Goal: Information Seeking & Learning: Learn about a topic

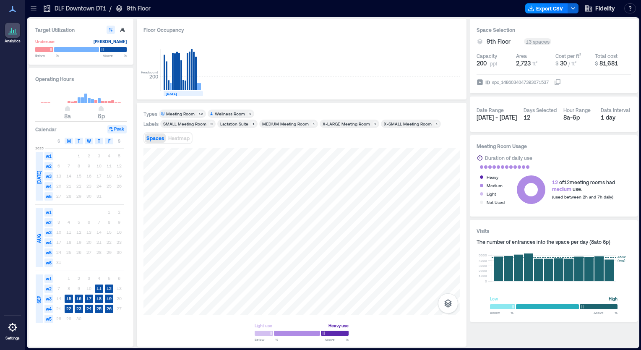
type input "****"
type input "**"
click at [49, 49] on span at bounding box center [49, 49] width 4 height 4
click at [108, 310] on text "26" at bounding box center [109, 308] width 5 height 5
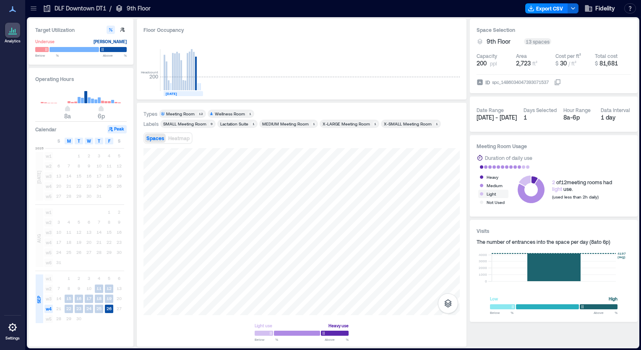
click at [487, 192] on div "Light" at bounding box center [490, 194] width 9 height 8
click at [493, 204] on div "Not Used" at bounding box center [495, 202] width 18 height 8
click at [315, 169] on div at bounding box center [301, 231] width 316 height 167
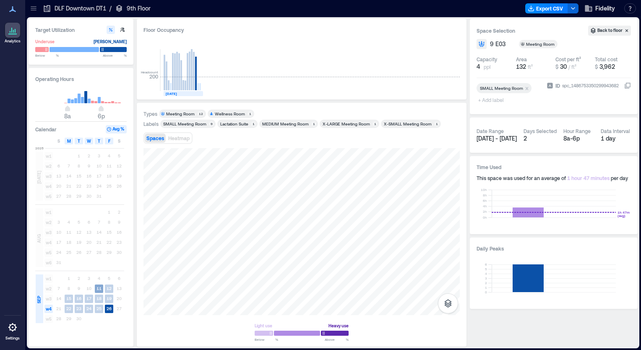
click at [97, 288] on text "11" at bounding box center [98, 288] width 5 height 5
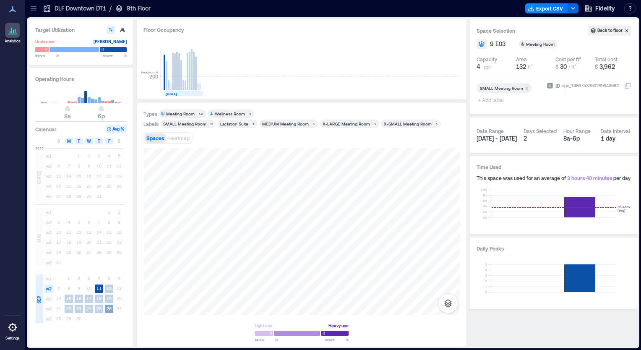
click at [111, 309] on text "26" at bounding box center [109, 308] width 5 height 5
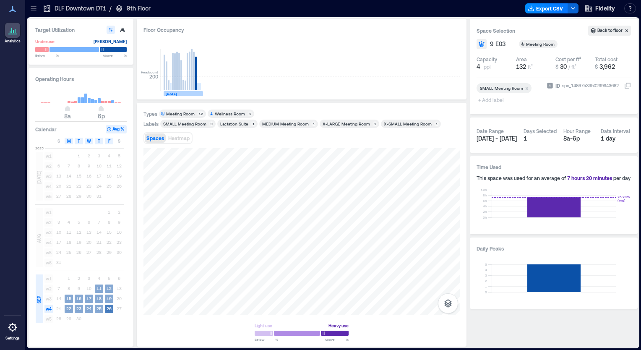
click at [34, 298] on div "Operating Hours 8a 6p Calendar Avg % S M T W T F S [DATE] w1 1 2 3 4 5 w2 6 7 8…" at bounding box center [81, 207] width 105 height 278
click at [38, 300] on span "SEP" at bounding box center [39, 300] width 7 height 8
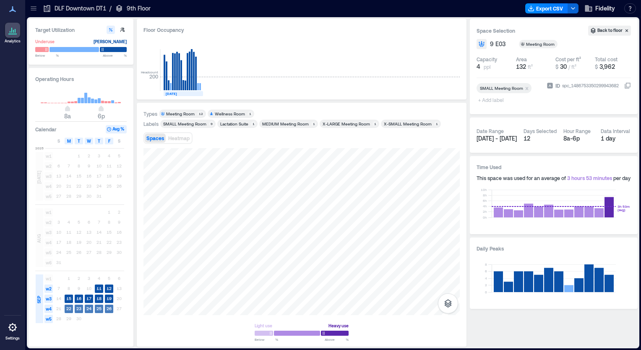
click at [49, 309] on span "w4" at bounding box center [48, 308] width 8 height 8
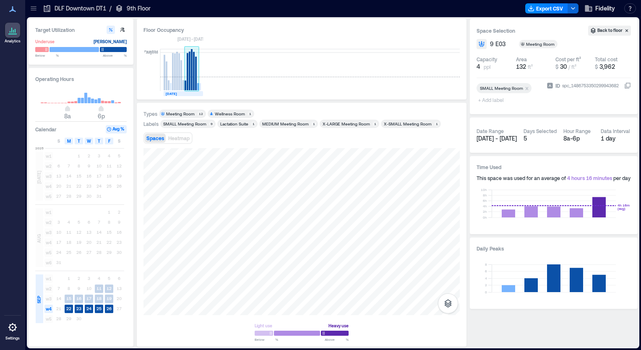
click at [188, 84] on rect at bounding box center [192, 70] width 15 height 42
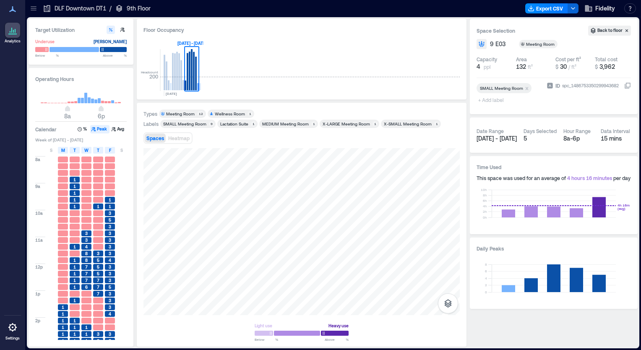
click at [73, 179] on span "1" at bounding box center [74, 180] width 3 height 6
click at [74, 181] on span "1" at bounding box center [74, 180] width 3 height 6
click at [190, 80] on rect at bounding box center [190, 71] width 2 height 39
click at [73, 200] on span "1" at bounding box center [74, 200] width 3 height 6
click at [81, 130] on icon "button" at bounding box center [80, 129] width 4 height 4
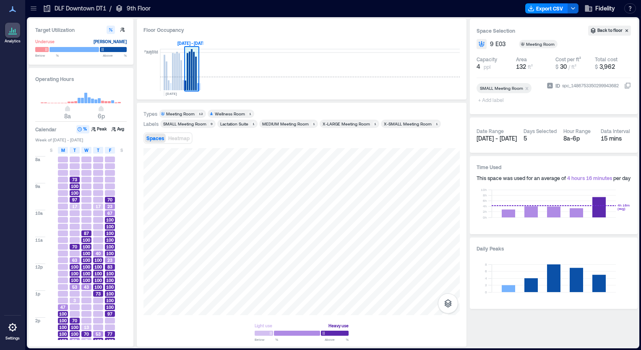
drag, startPoint x: 200, startPoint y: 78, endPoint x: 186, endPoint y: 80, distance: 13.6
click at [186, 80] on g at bounding box center [184, 70] width 40 height 42
click at [74, 200] on span "97" at bounding box center [74, 200] width 5 height 6
click at [94, 129] on icon "button" at bounding box center [93, 129] width 4 height 4
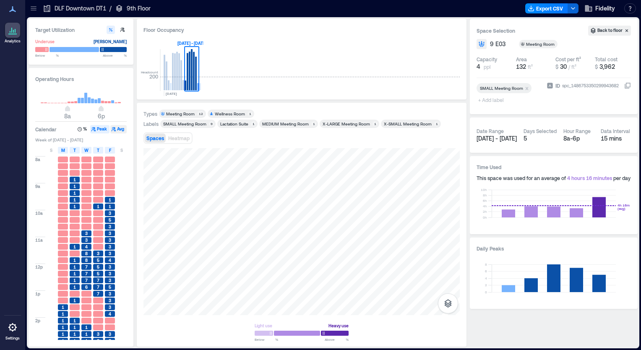
click at [113, 129] on icon "button" at bounding box center [113, 129] width 5 height 5
click at [44, 128] on h3 "Calendar" at bounding box center [45, 129] width 21 height 8
click at [491, 135] on span "[DATE] - [DATE]" at bounding box center [496, 138] width 40 height 7
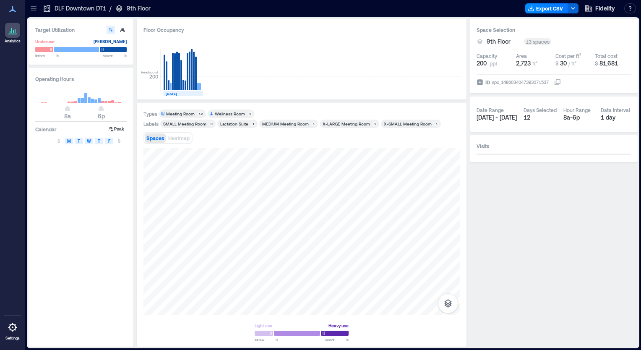
type input "***"
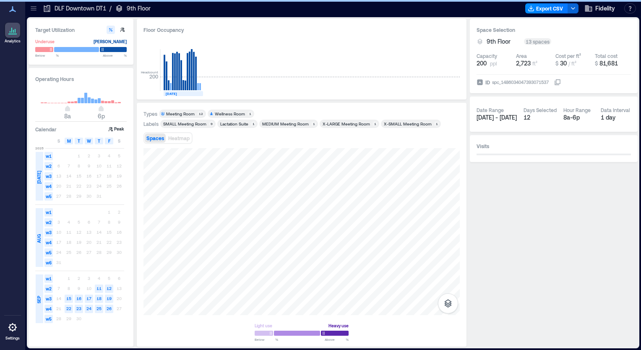
type input "**"
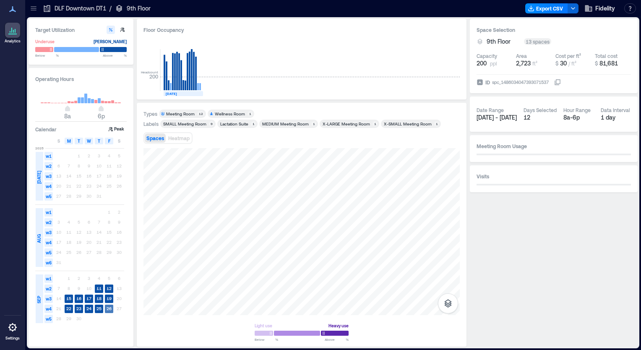
click at [110, 306] on text "26" at bounding box center [109, 308] width 5 height 5
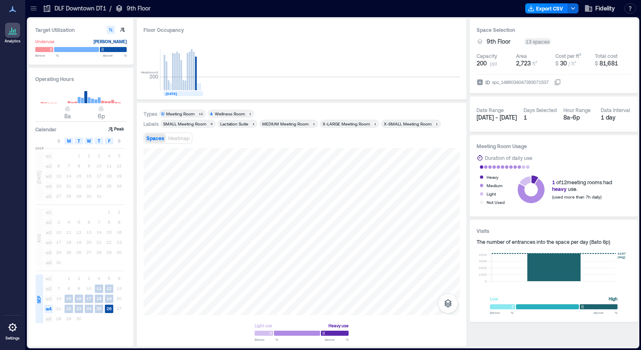
click at [79, 100] on rect at bounding box center [79, 100] width 3 height 6
click at [72, 48] on div at bounding box center [76, 50] width 45 height 6
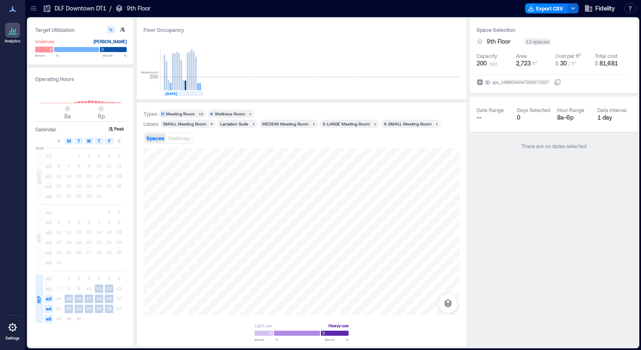
click at [44, 49] on div at bounding box center [44, 50] width 18 height 6
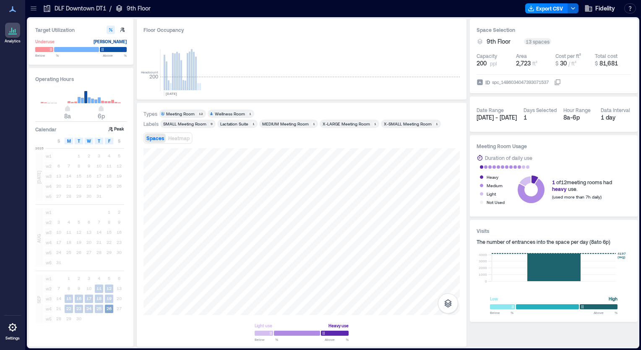
click at [112, 310] on rect at bounding box center [109, 308] width 8 height 8
click at [174, 138] on span "Heatmap" at bounding box center [178, 138] width 21 height 6
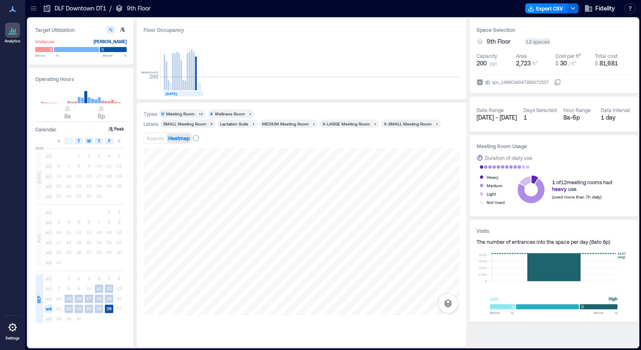
click at [174, 138] on span "Heatmap" at bounding box center [178, 138] width 21 height 6
click at [79, 143] on span "T" at bounding box center [79, 141] width 3 height 7
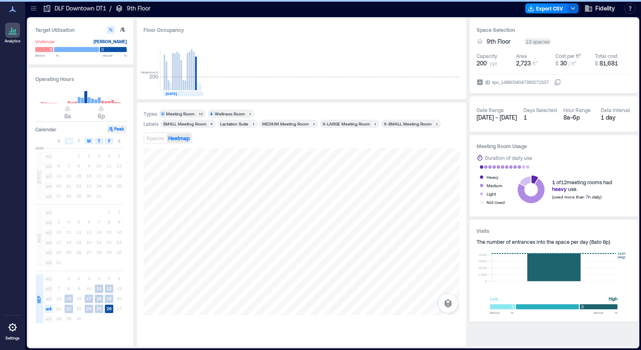
click at [117, 127] on button "Peak" at bounding box center [116, 129] width 19 height 8
